Goal: Share content: Share content

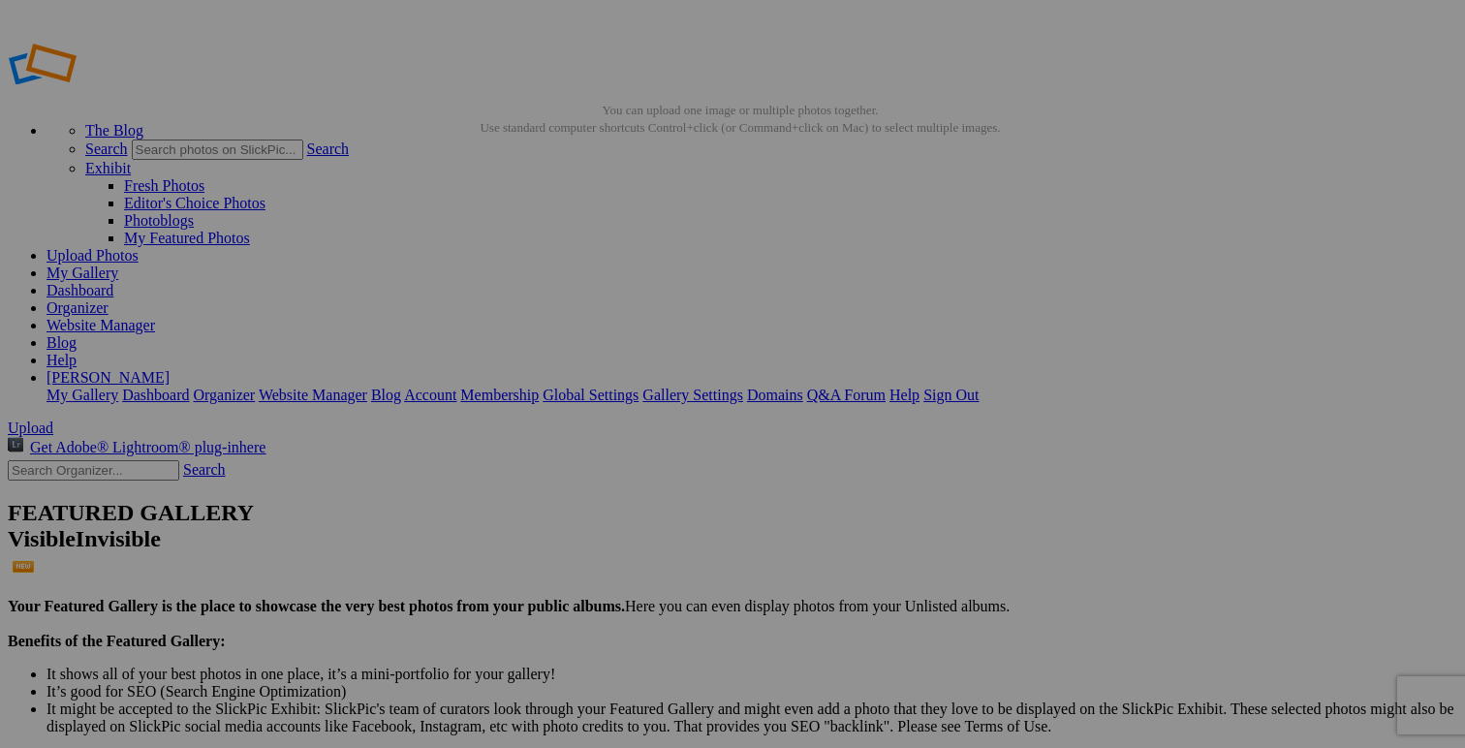
drag, startPoint x: 0, startPoint y: 0, endPoint x: 1136, endPoint y: 107, distance: 1141.4
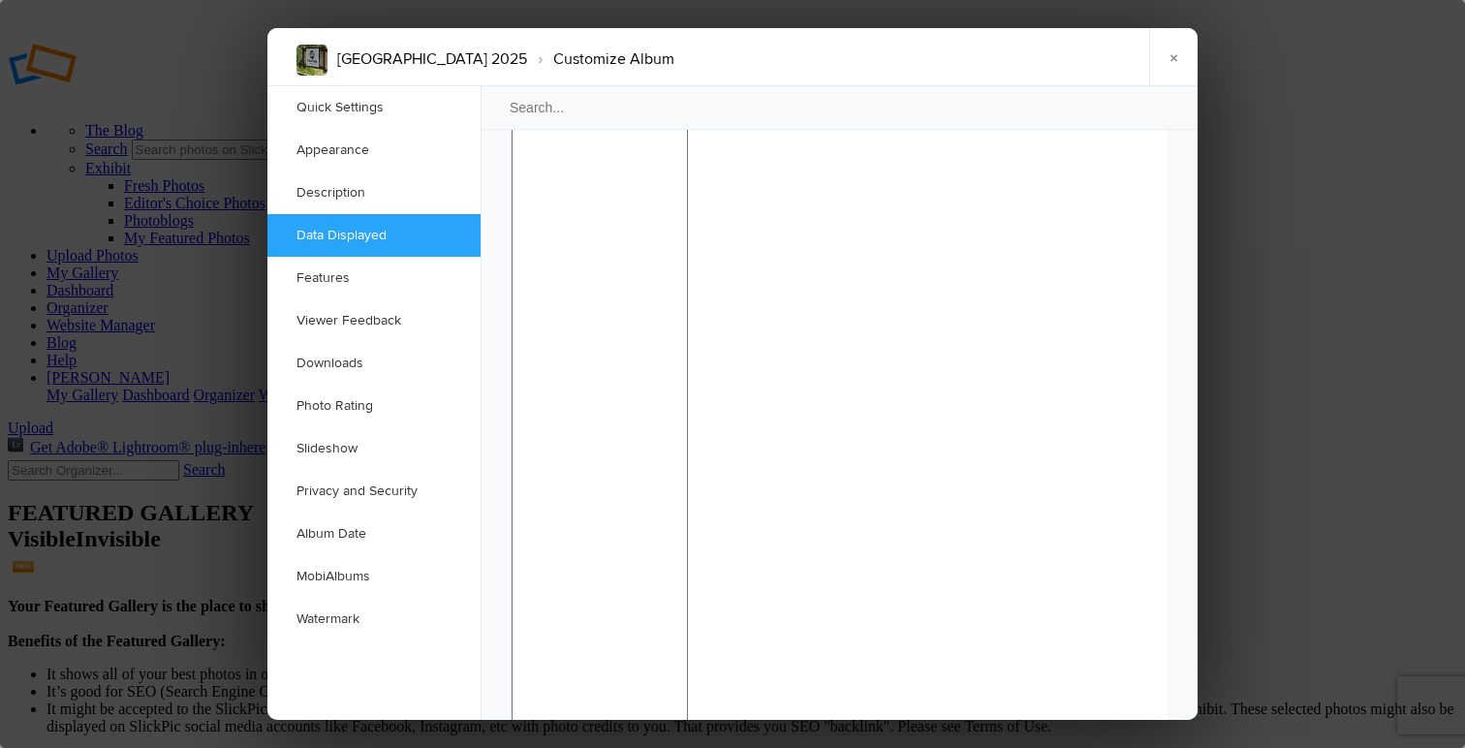
scroll to position [1724, 0]
click at [1170, 54] on link "×" at bounding box center [1173, 57] width 48 height 58
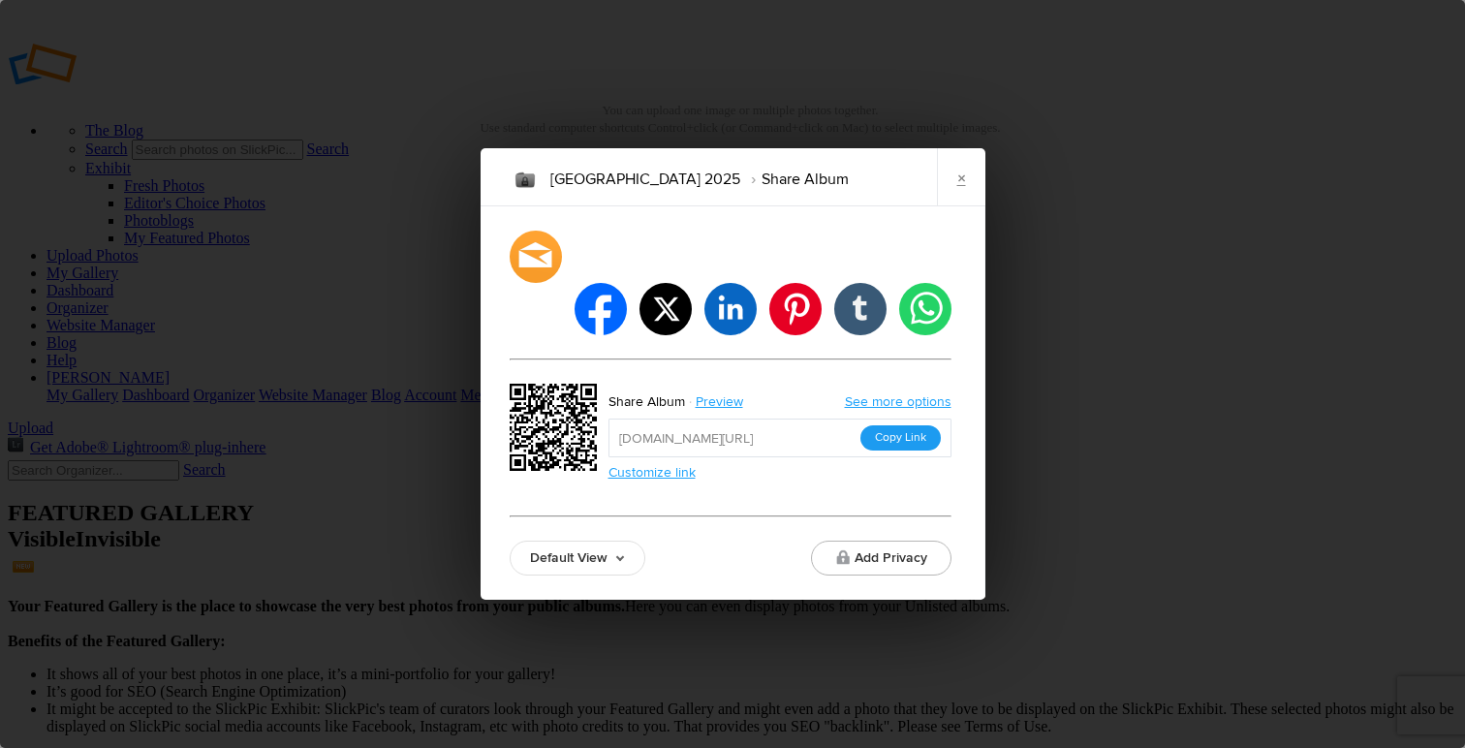
click at [880, 425] on button "Copy Link" at bounding box center [900, 437] width 80 height 25
click at [955, 198] on link "×" at bounding box center [961, 177] width 48 height 58
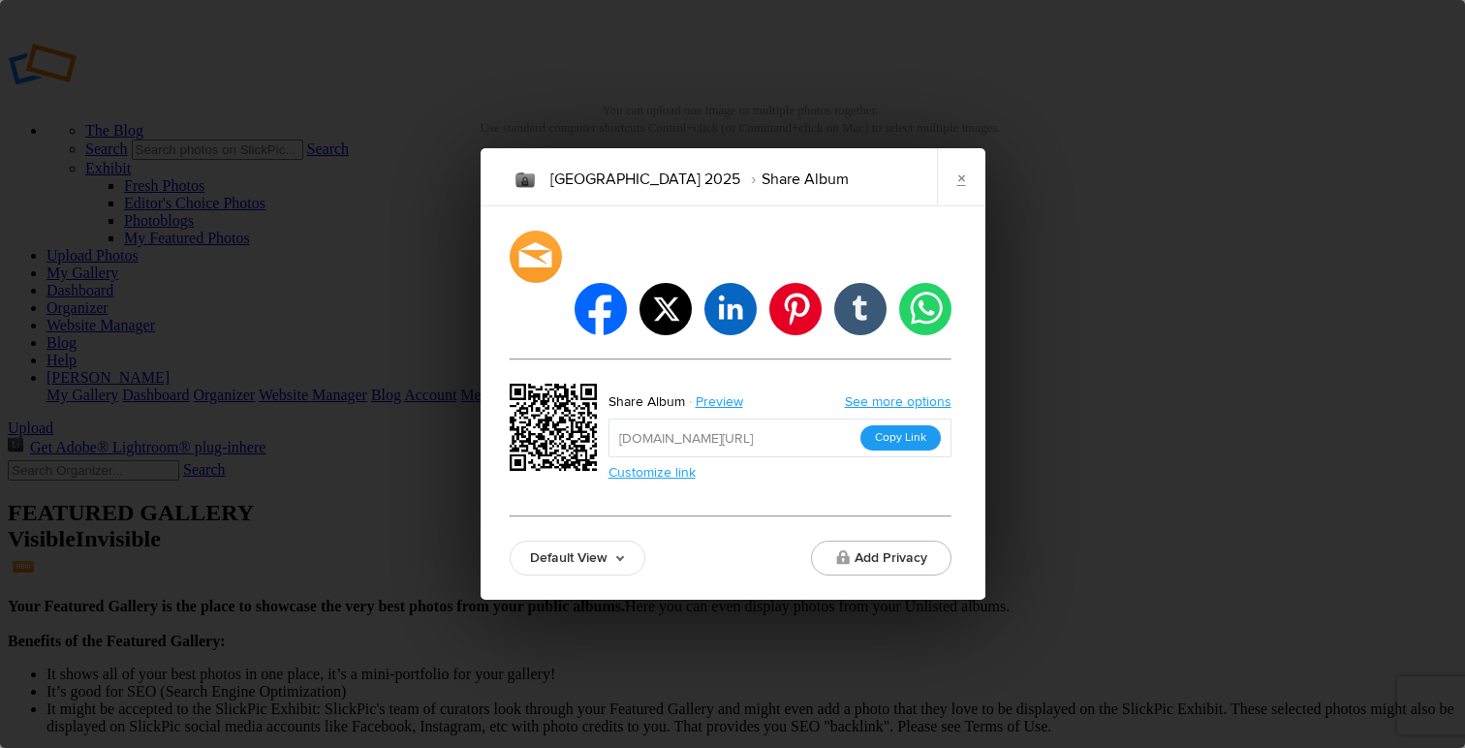
click at [905, 425] on button "Copy Link" at bounding box center [900, 437] width 80 height 25
click at [965, 195] on link "×" at bounding box center [961, 177] width 48 height 58
